Goal: Task Accomplishment & Management: Use online tool/utility

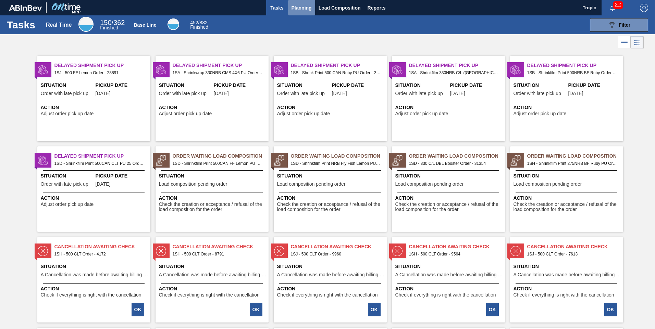
click at [302, 5] on span "Planning" at bounding box center [301, 8] width 20 height 8
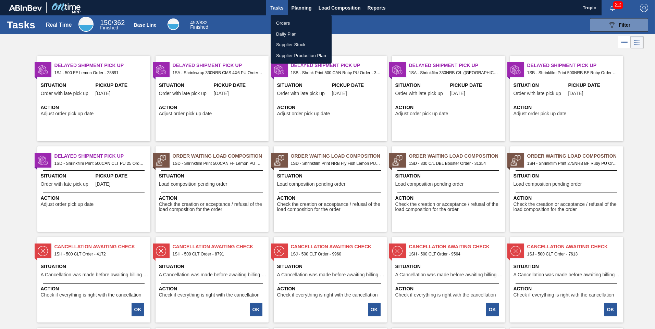
click at [285, 24] on li "Orders" at bounding box center [300, 23] width 61 height 11
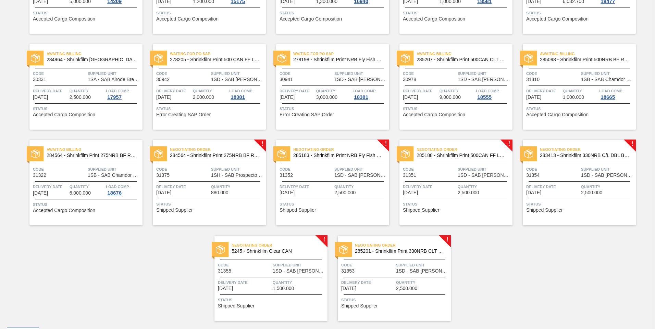
scroll to position [130, 0]
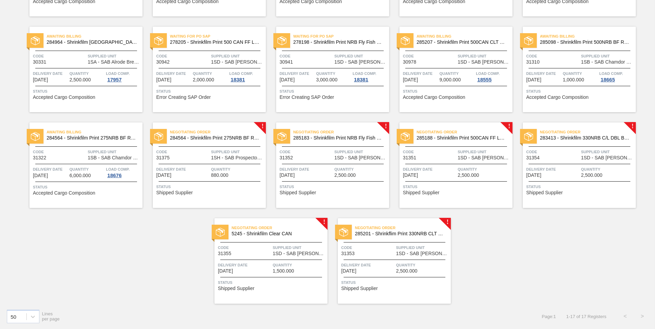
click at [213, 164] on div at bounding box center [210, 164] width 102 height 0
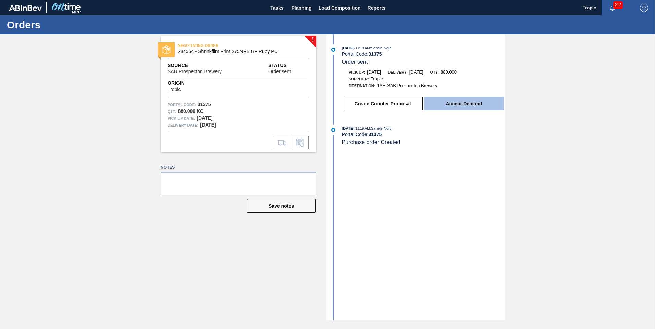
click at [455, 106] on button "Accept Demand" at bounding box center [464, 104] width 80 height 14
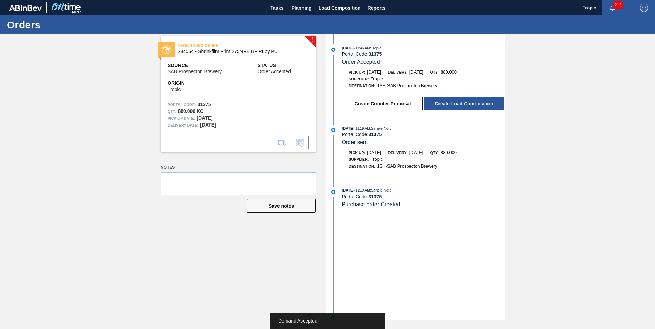
click at [455, 106] on button "Create Load Composition" at bounding box center [464, 104] width 80 height 14
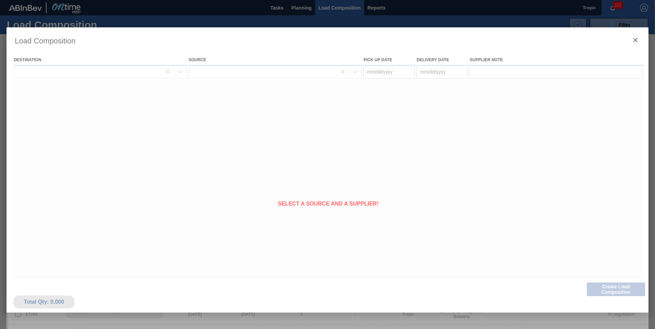
type Date "[DATE]"
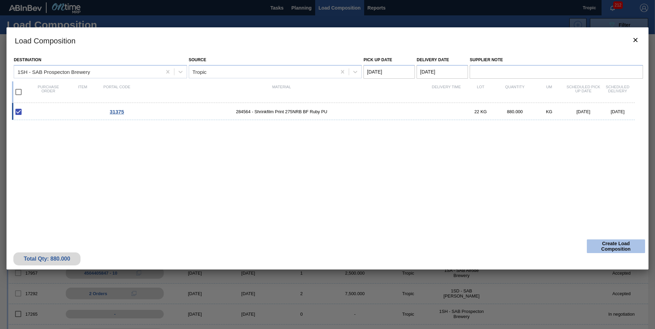
click at [604, 249] on button "Create Load Composition" at bounding box center [615, 247] width 58 height 14
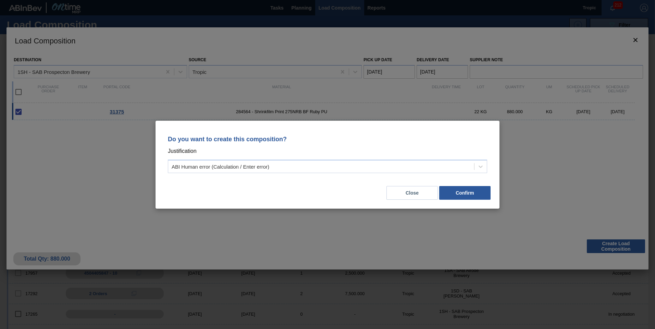
click at [468, 201] on div "Do you want to create this composition? Justification ABI Human error (Calculat…" at bounding box center [327, 165] width 344 height 88
click at [468, 197] on button "Confirm" at bounding box center [464, 193] width 51 height 14
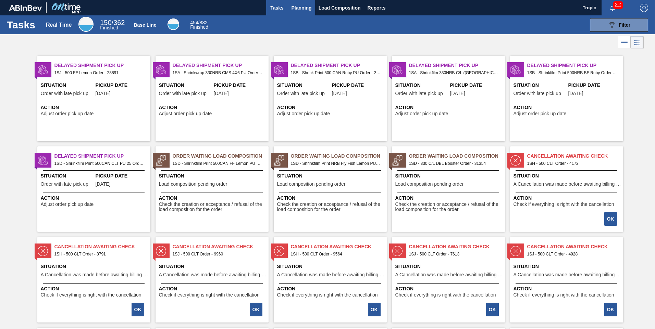
click at [300, 4] on span "Planning" at bounding box center [301, 8] width 20 height 8
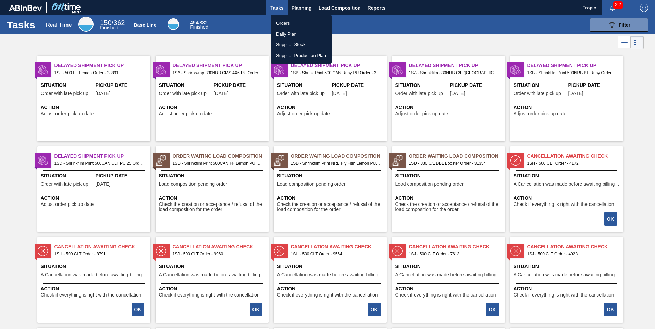
click at [287, 22] on li "Orders" at bounding box center [300, 23] width 61 height 11
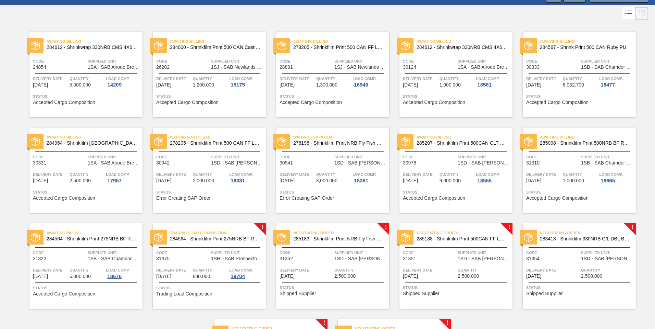
scroll to position [130, 0]
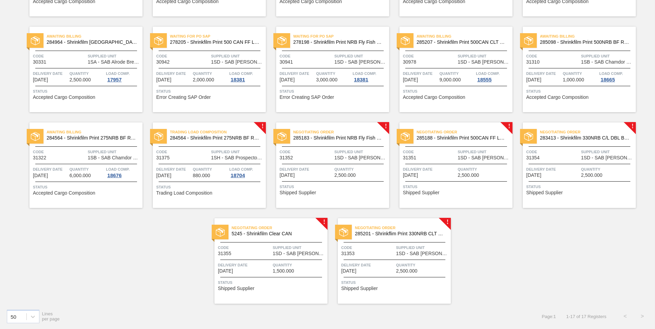
click at [413, 245] on span "Supplied Unit" at bounding box center [422, 247] width 53 height 7
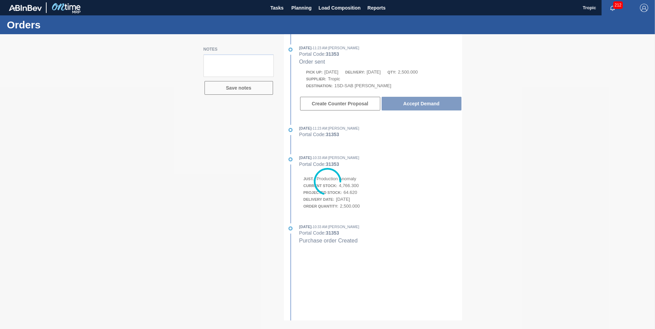
click at [415, 105] on div at bounding box center [327, 181] width 655 height 295
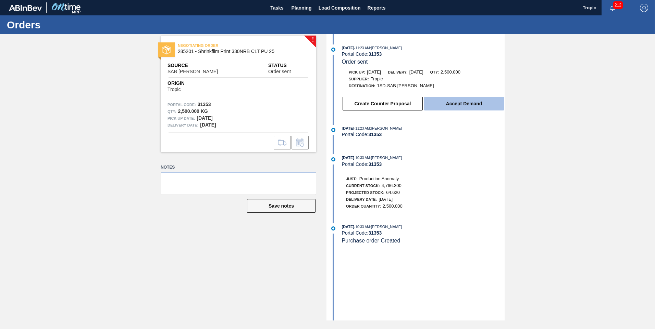
click at [456, 104] on button "Accept Demand" at bounding box center [464, 104] width 80 height 14
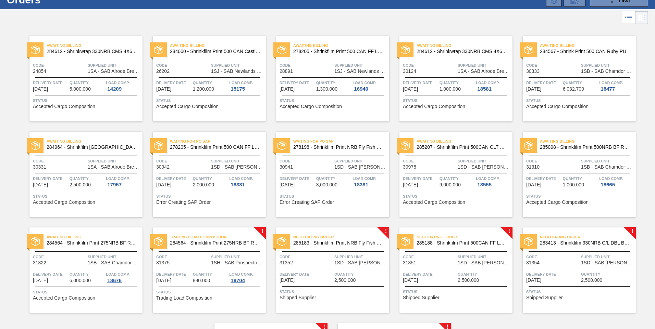
scroll to position [130, 0]
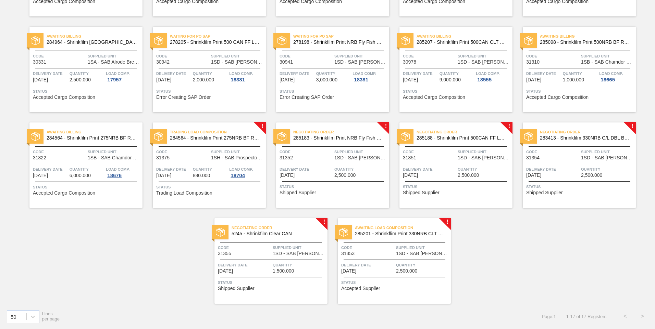
click at [296, 252] on span "1SD - SAB [PERSON_NAME]" at bounding box center [299, 253] width 53 height 5
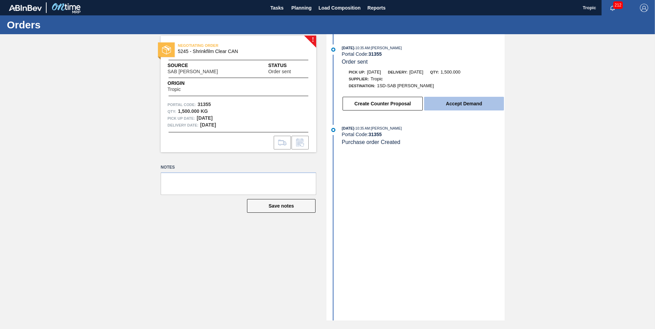
click at [455, 104] on button "Accept Demand" at bounding box center [464, 104] width 80 height 14
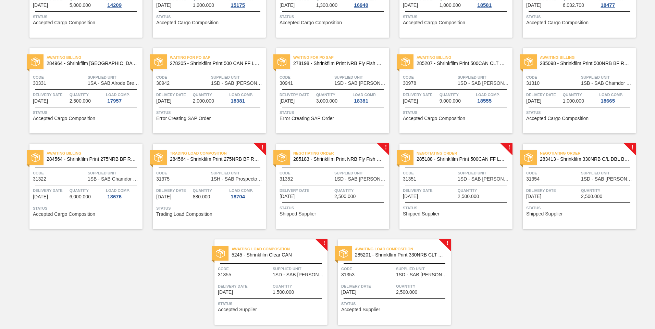
scroll to position [130, 0]
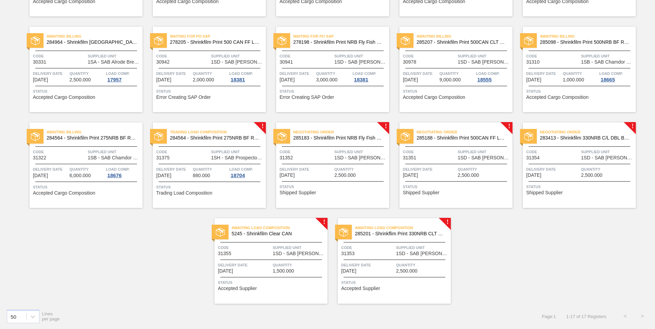
click at [575, 159] on div "Code 31354" at bounding box center [552, 155] width 53 height 12
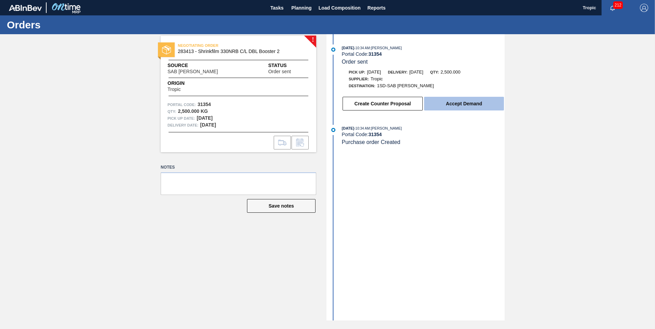
click at [440, 103] on button "Accept Demand" at bounding box center [464, 104] width 80 height 14
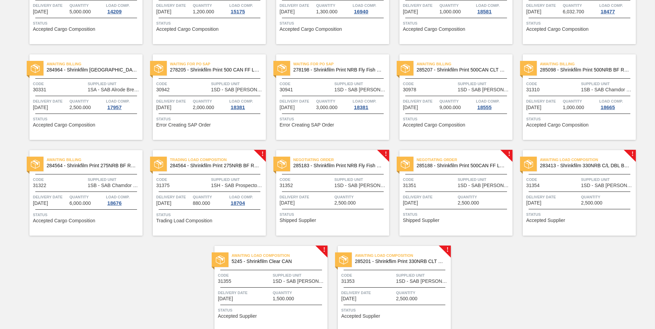
scroll to position [103, 0]
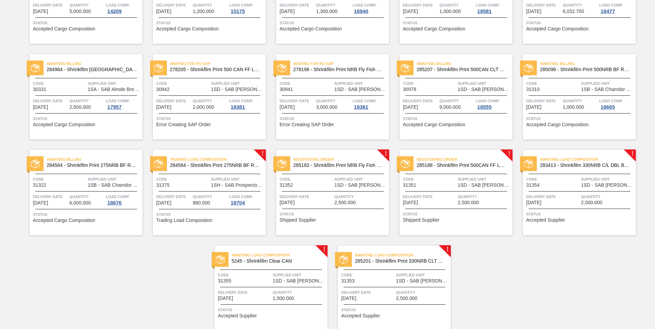
click at [460, 202] on span "2,500.000" at bounding box center [467, 202] width 21 height 5
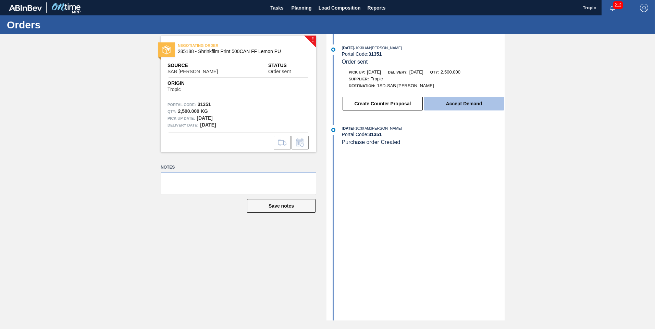
click at [459, 102] on button "Accept Demand" at bounding box center [464, 104] width 80 height 14
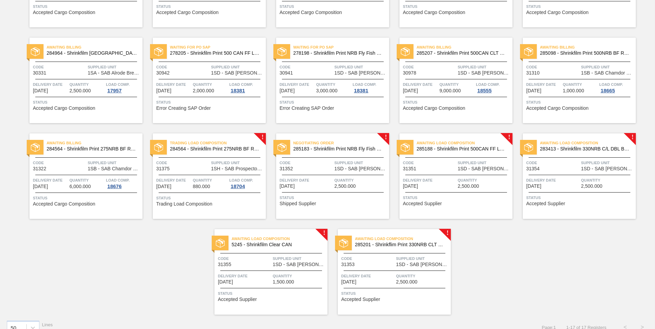
scroll to position [130, 0]
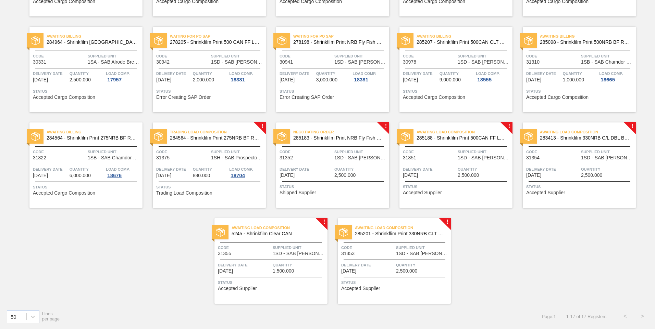
click at [344, 185] on span "Status" at bounding box center [333, 187] width 108 height 7
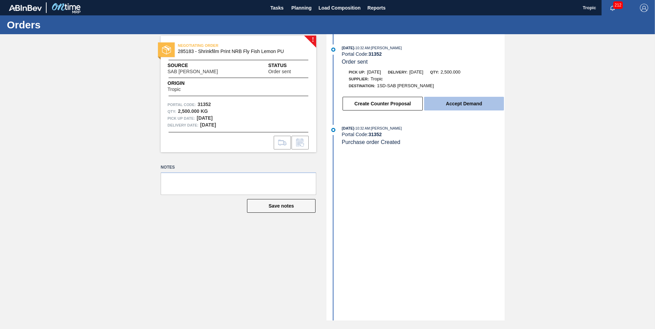
click at [458, 106] on button "Accept Demand" at bounding box center [464, 104] width 80 height 14
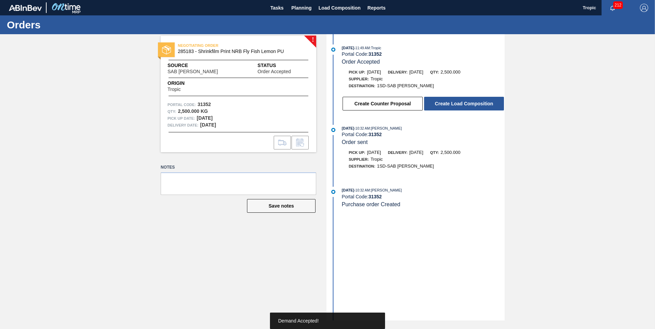
click at [458, 106] on button "Create Load Composition" at bounding box center [464, 104] width 80 height 14
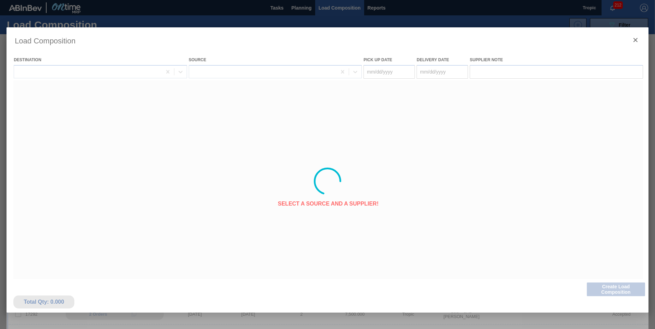
type Date "[DATE]"
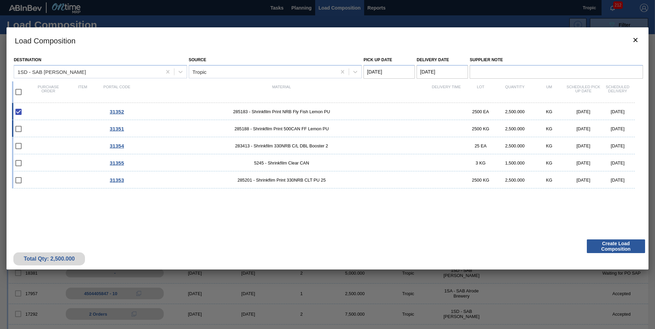
click at [19, 130] on input "checkbox" at bounding box center [18, 129] width 14 height 14
checkbox input "false"
click at [20, 95] on input "checkbox" at bounding box center [18, 92] width 14 height 14
checkbox input "true"
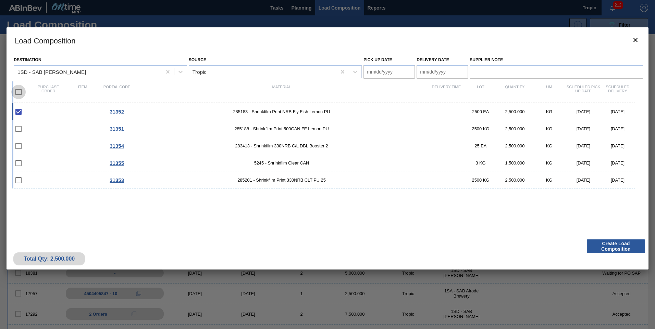
checkbox input "true"
click at [393, 71] on Date "Pick up Date" at bounding box center [388, 72] width 51 height 14
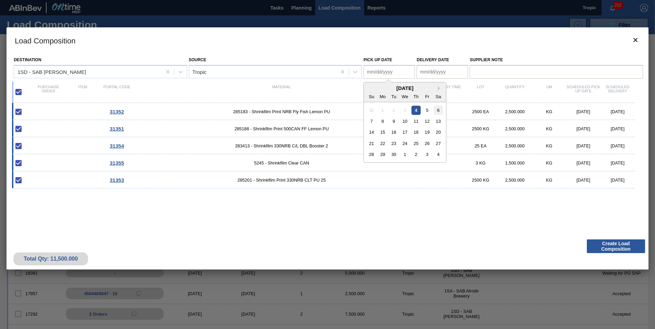
click at [434, 111] on div "6" at bounding box center [437, 109] width 9 height 9
type Date "[DATE]"
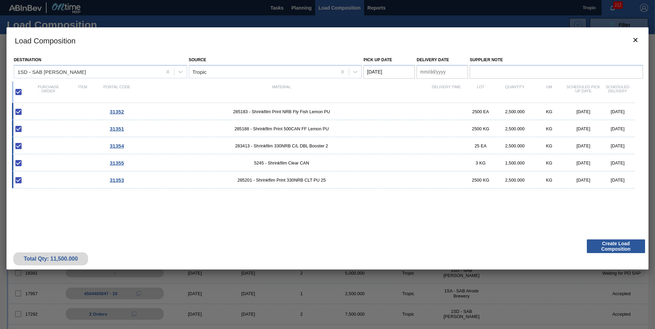
click at [446, 73] on Date "Delivery Date" at bounding box center [441, 72] width 51 height 14
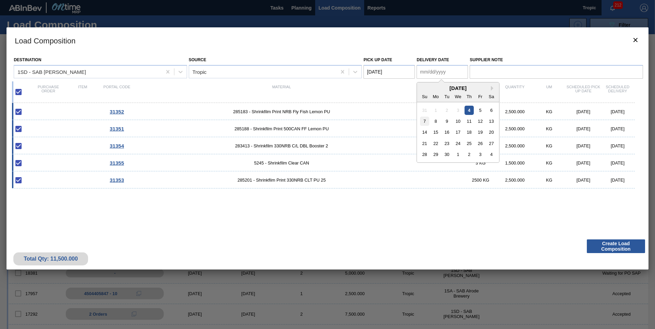
click at [428, 124] on div "7" at bounding box center [424, 121] width 9 height 9
type Date "[DATE]"
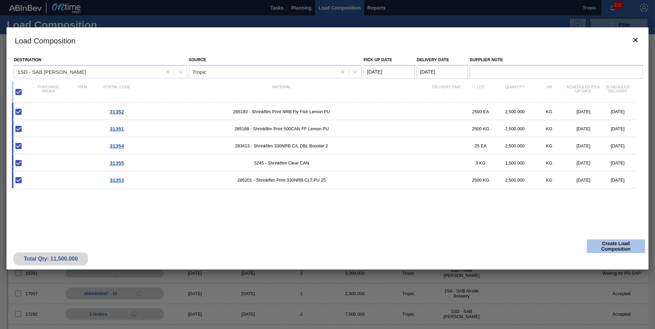
click at [616, 247] on button "Create Load Composition" at bounding box center [615, 247] width 58 height 14
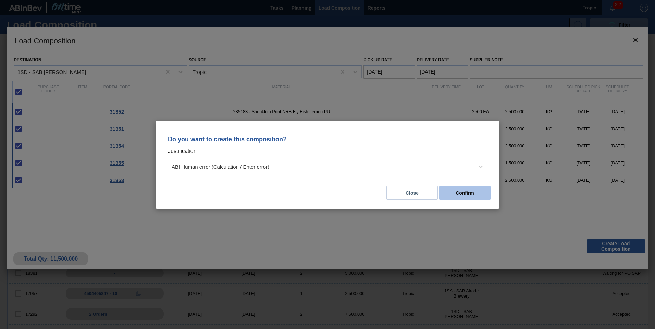
click at [461, 198] on button "Confirm" at bounding box center [464, 193] width 51 height 14
